Goal: Information Seeking & Learning: Learn about a topic

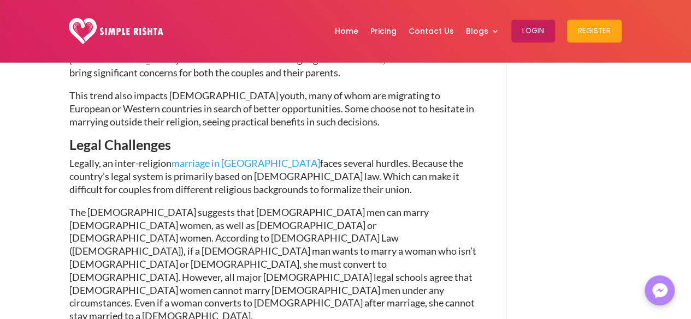
scroll to position [560, 0]
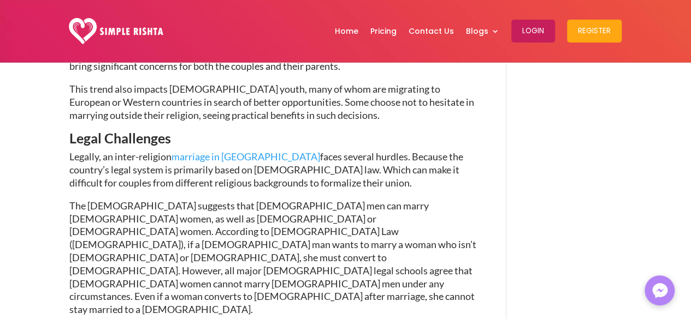
click at [233, 151] on link "marriage in Pakistan" at bounding box center [245, 157] width 148 height 12
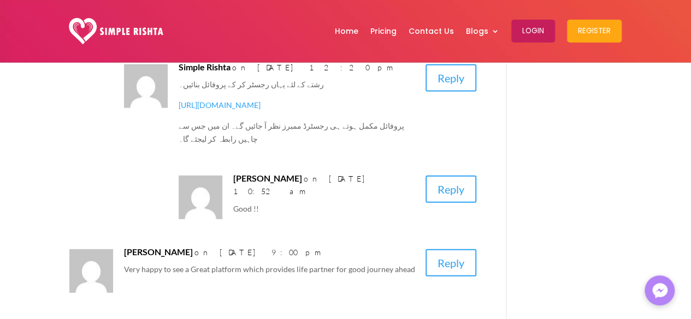
scroll to position [1679, 0]
